Goal: Task Accomplishment & Management: Manage account settings

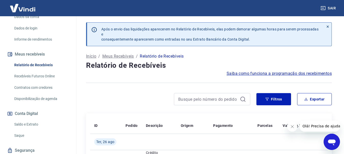
scroll to position [81, 0]
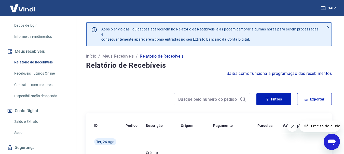
click at [25, 137] on link "Saque" at bounding box center [41, 133] width 58 height 10
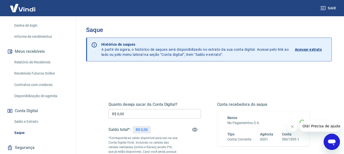
click at [35, 127] on link "Saldo e Extrato" at bounding box center [41, 122] width 58 height 10
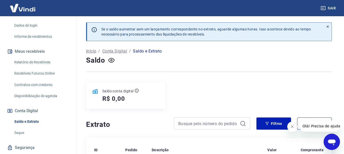
click at [31, 67] on link "Relatório de Recebíveis" at bounding box center [41, 62] width 58 height 10
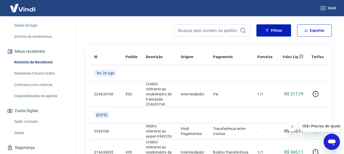
scroll to position [70, 0]
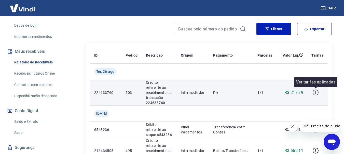
click at [315, 93] on icon "button" at bounding box center [315, 93] width 6 height 6
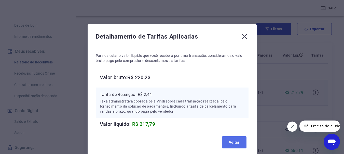
click at [228, 146] on button "Voltar" at bounding box center [234, 143] width 24 height 12
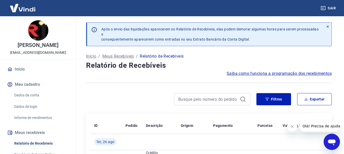
click at [22, 74] on link "Início" at bounding box center [38, 69] width 64 height 11
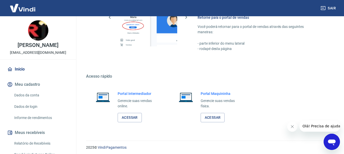
scroll to position [262, 0]
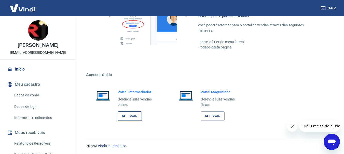
click at [126, 116] on link "Acessar" at bounding box center [130, 116] width 24 height 9
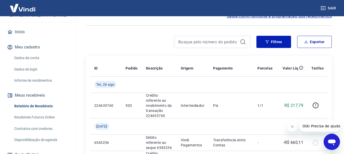
scroll to position [58, 0]
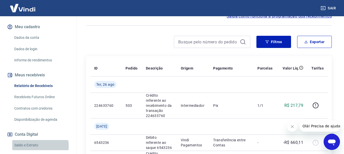
click at [40, 151] on link "Saldo e Extrato" at bounding box center [41, 145] width 58 height 10
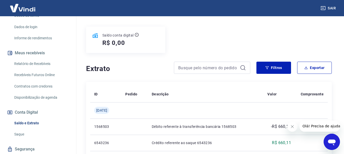
scroll to position [86, 0]
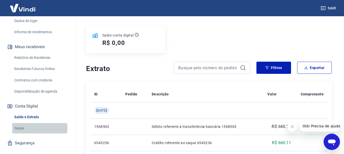
click at [39, 134] on link "Saque" at bounding box center [41, 128] width 58 height 10
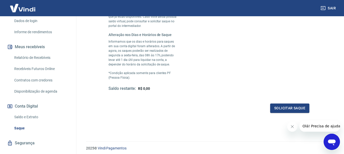
scroll to position [138, 0]
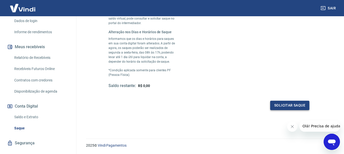
click at [293, 103] on button "Solicitar saque" at bounding box center [289, 105] width 39 height 9
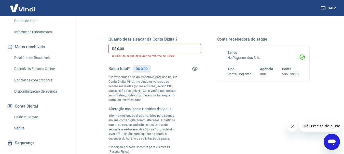
scroll to position [64, 0]
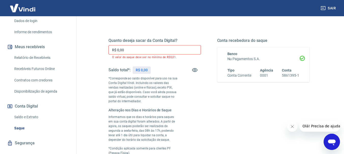
click at [90, 56] on div "Quanto deseja sacar da Conta Digital? R$ 0,00 ​ O valor do saque deve ser no mí…" at bounding box center [209, 127] width 246 height 243
click at [92, 66] on div "Quanto deseja sacar da Conta Digital? R$ 0,00 ​ O valor do saque deve ser no mí…" at bounding box center [209, 127] width 246 height 243
